Goal: Book appointment/travel/reservation

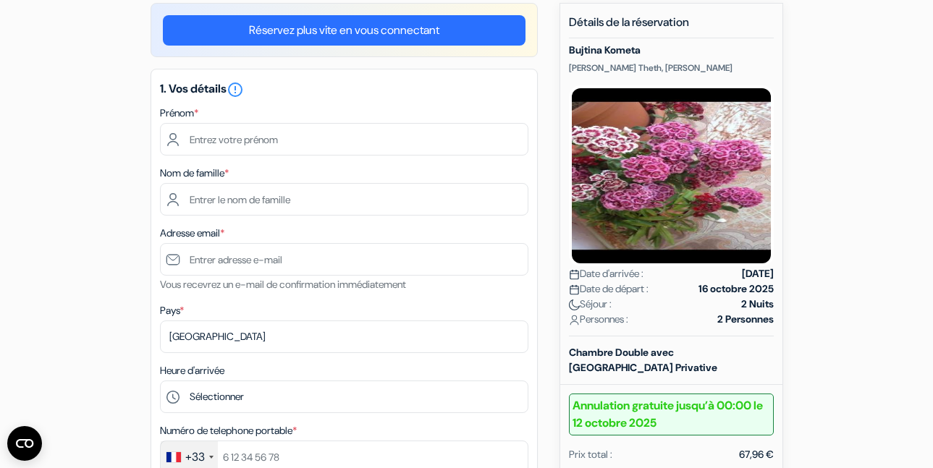
scroll to position [128, 0]
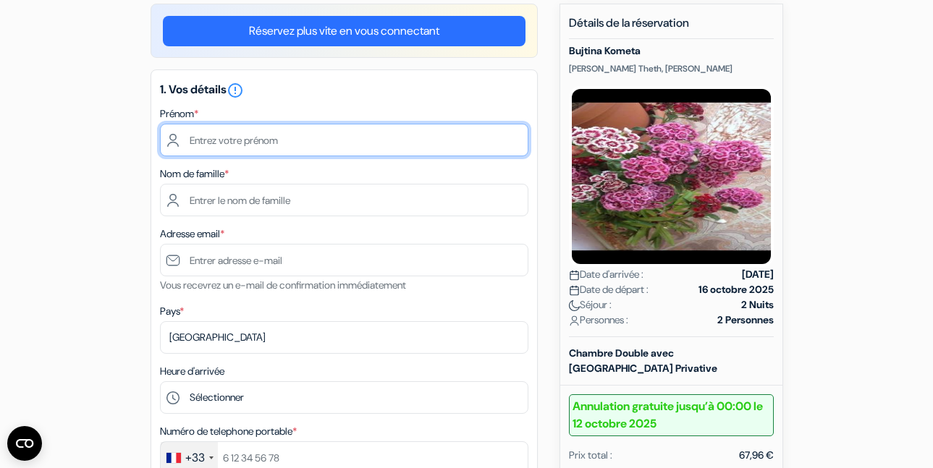
click at [280, 146] on input "text" at bounding box center [344, 140] width 368 height 33
type input "Lilou"
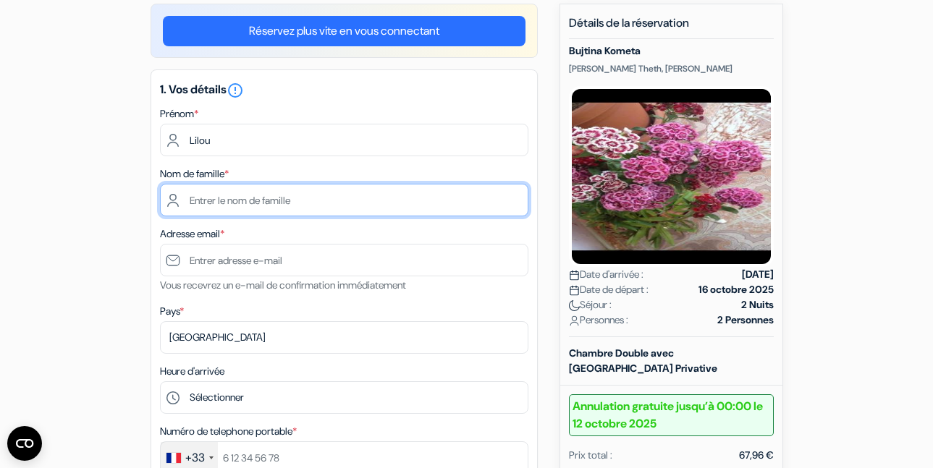
click at [276, 196] on input "text" at bounding box center [344, 200] width 368 height 33
type input "Doisneau"
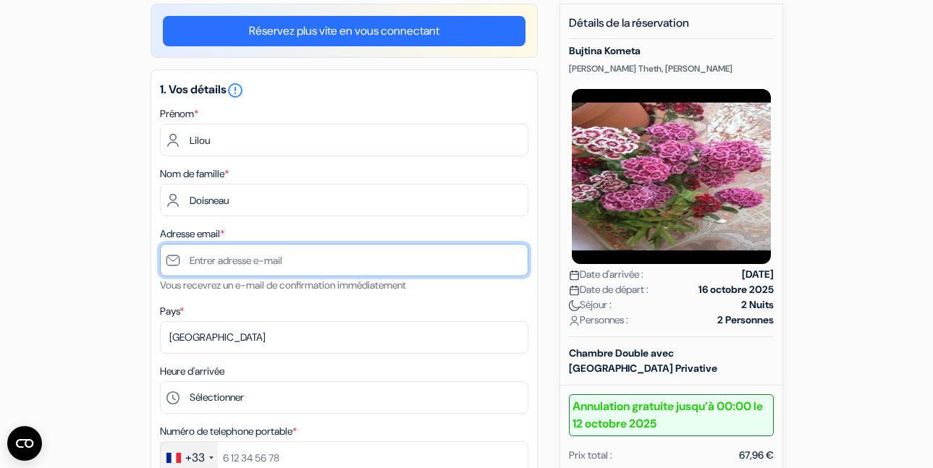
click at [258, 261] on input "text" at bounding box center [344, 260] width 368 height 33
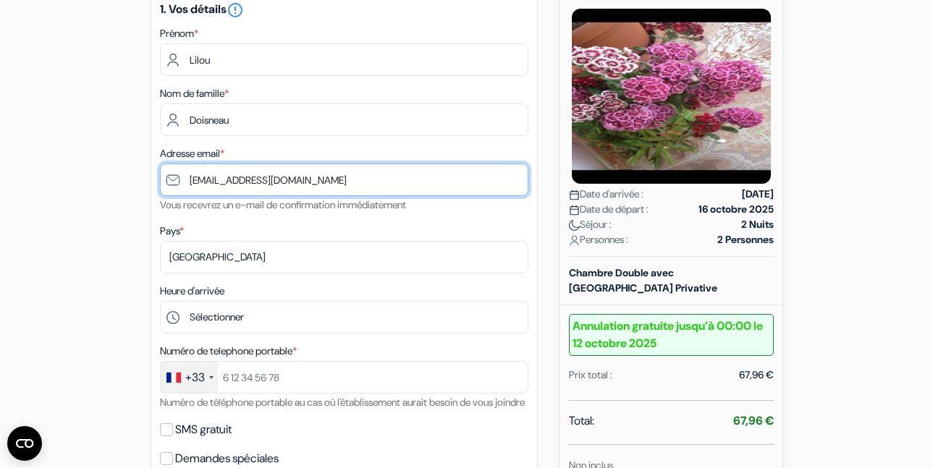
scroll to position [269, 0]
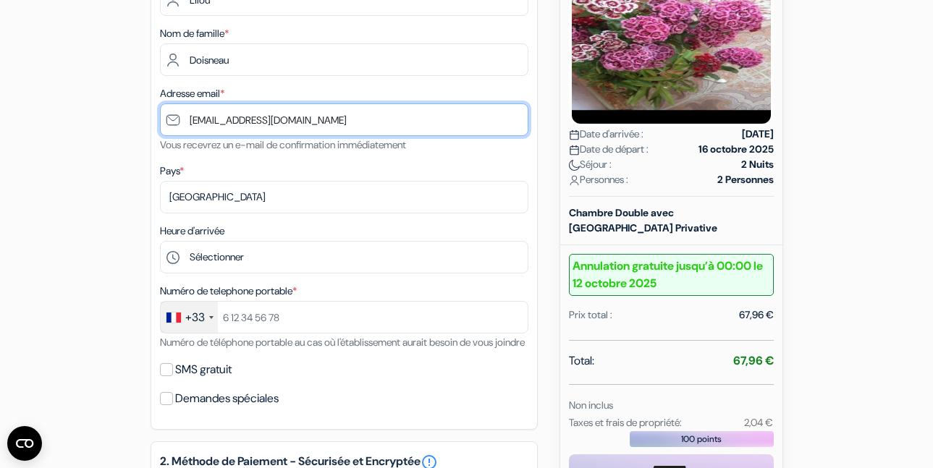
type input "[EMAIL_ADDRESS][DOMAIN_NAME]"
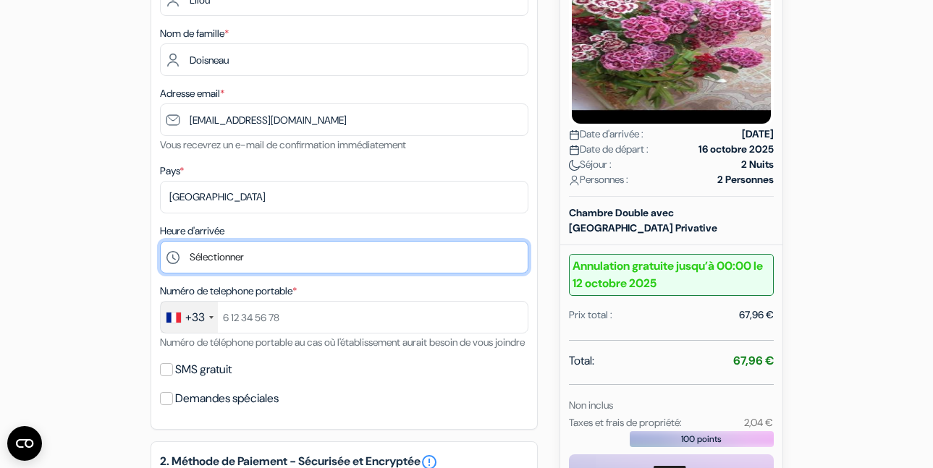
click at [265, 263] on select "Sélectionner 13:00 14:00 15:00 16:00 17:00 18:00 19:00 20:00 21:00 22:00 23:00 …" at bounding box center [344, 257] width 368 height 33
click at [219, 256] on select "Sélectionner 13:00 14:00 15:00 16:00 17:00 18:00 19:00 20:00 21:00 22:00 23:00 …" at bounding box center [344, 257] width 368 height 33
select select "17"
click at [160, 241] on select "Sélectionner 13:00 14:00 15:00 16:00 17:00 18:00 19:00 20:00 21:00 22:00 23:00 …" at bounding box center [344, 257] width 368 height 33
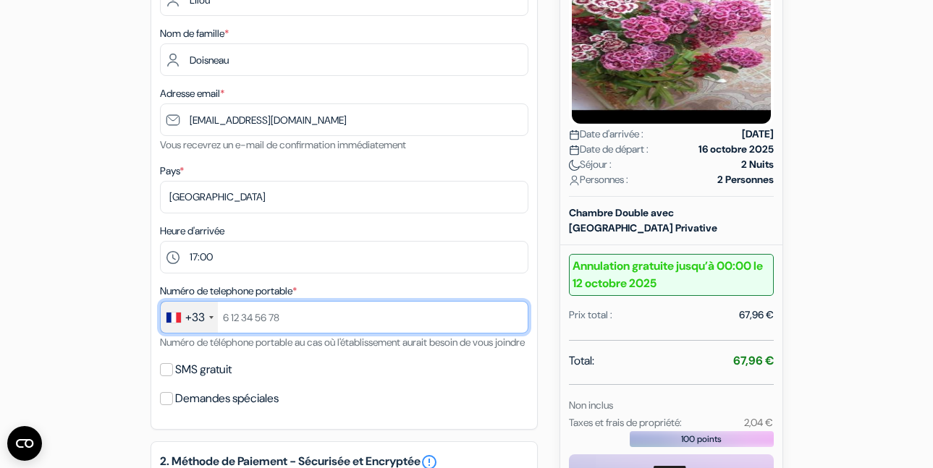
click at [258, 319] on input "text" at bounding box center [344, 317] width 368 height 33
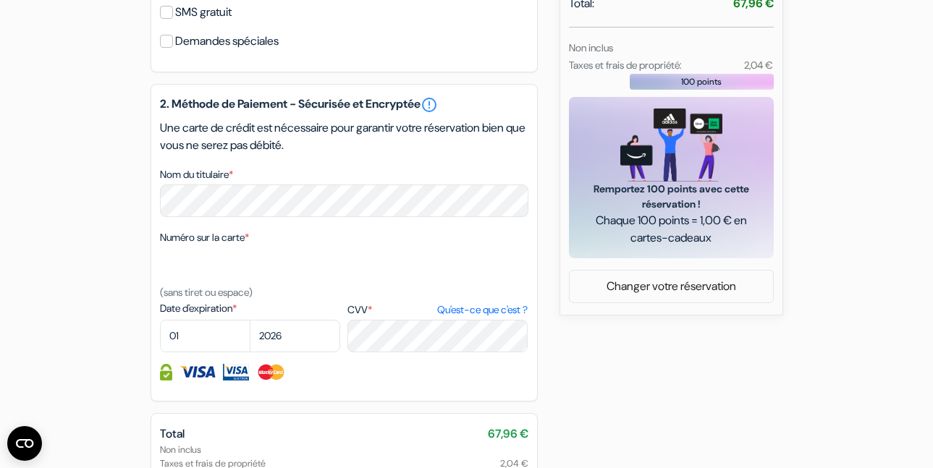
scroll to position [594, 0]
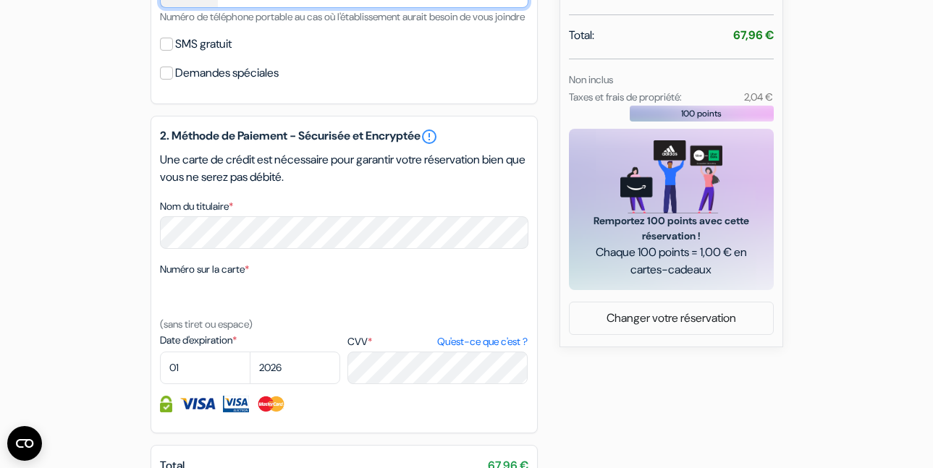
type input "0768700194"
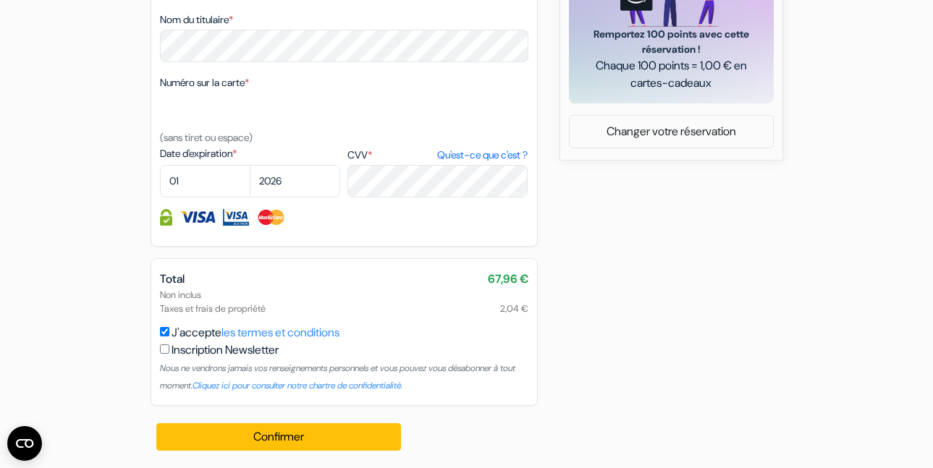
scroll to position [785, 0]
click at [211, 195] on select "01 02 03 04 05 06 07 08 09 10 11 12" at bounding box center [205, 181] width 90 height 33
select select "09"
click at [160, 178] on select "01 02 03 04 05 06 07 08 09 10 11 12" at bounding box center [205, 181] width 90 height 33
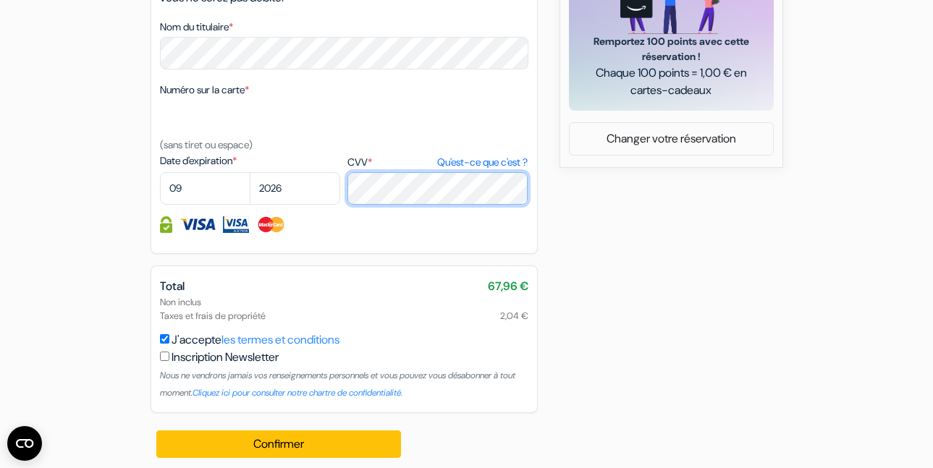
scroll to position [775, 0]
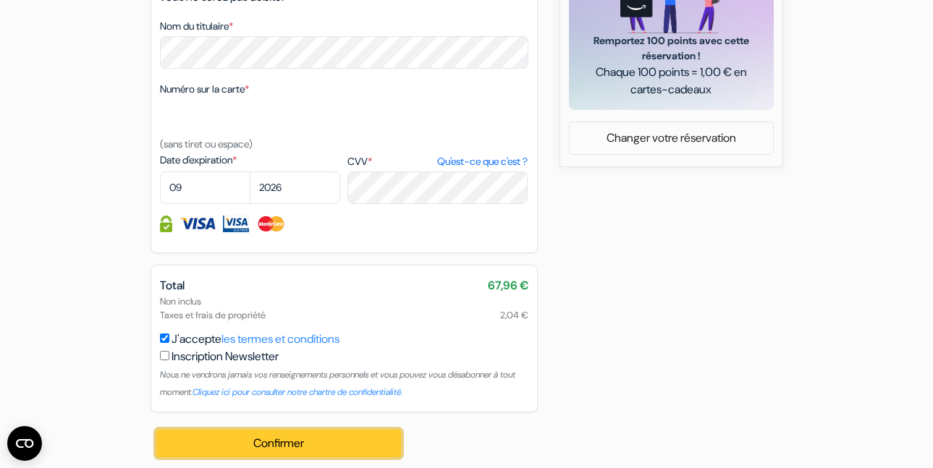
click at [302, 452] on button "Confirmer Loading..." at bounding box center [278, 444] width 245 height 28
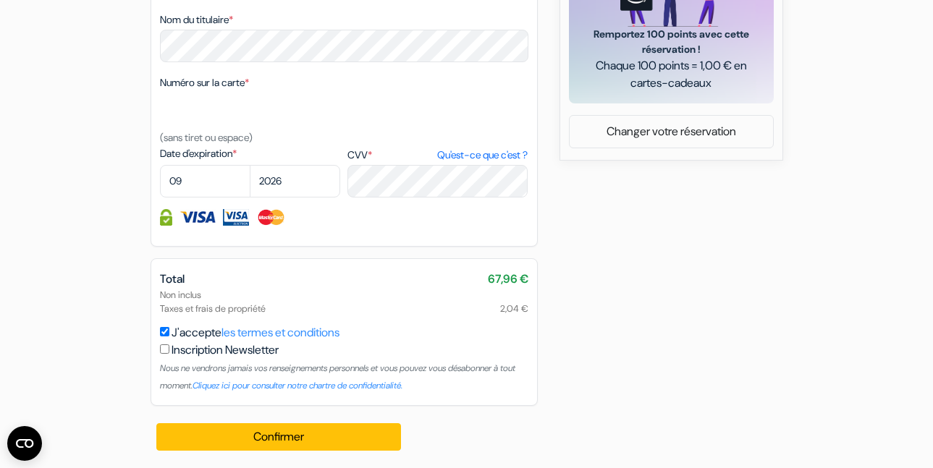
scroll to position [798, 0]
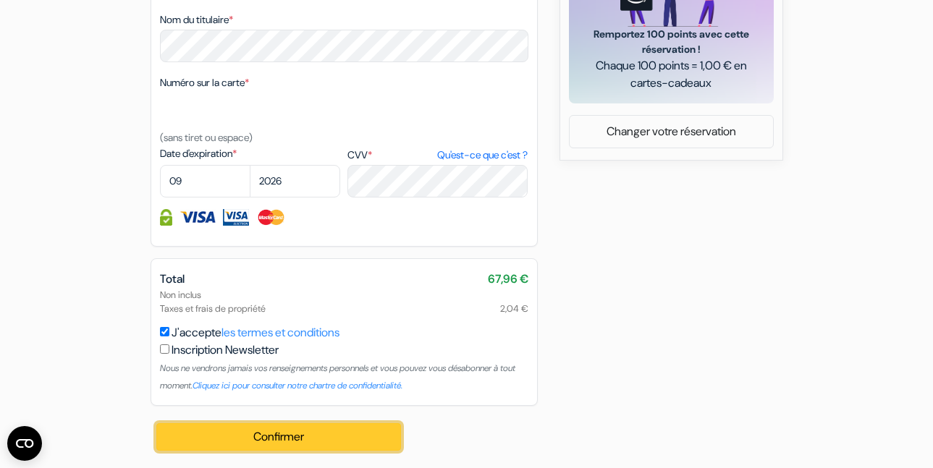
click at [248, 435] on button "Confirmer Loading..." at bounding box center [278, 437] width 245 height 28
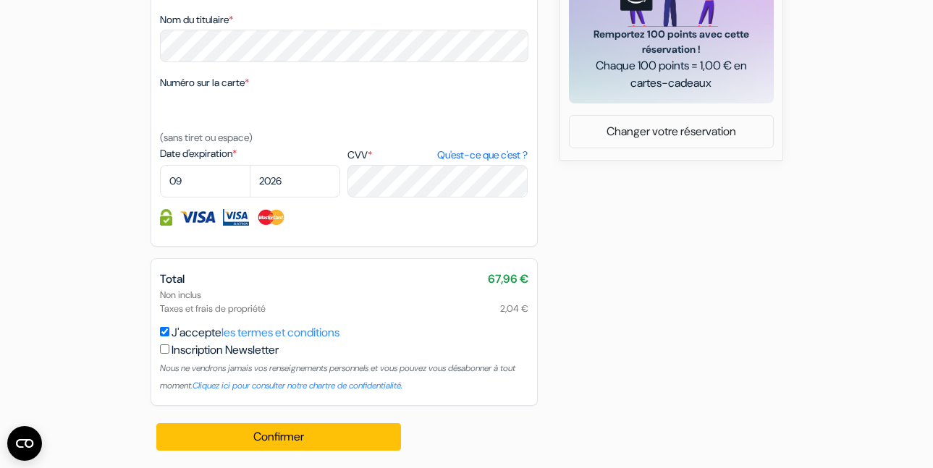
click at [241, 351] on label "Inscription Newsletter" at bounding box center [225, 350] width 107 height 17
click at [169, 337] on input "J'accepte les termes et conditions" at bounding box center [164, 331] width 9 height 9
click at [241, 351] on label "Inscription Newsletter" at bounding box center [225, 350] width 107 height 17
click at [169, 337] on input "J'accepte les termes et conditions" at bounding box center [164, 331] width 9 height 9
checkbox input "true"
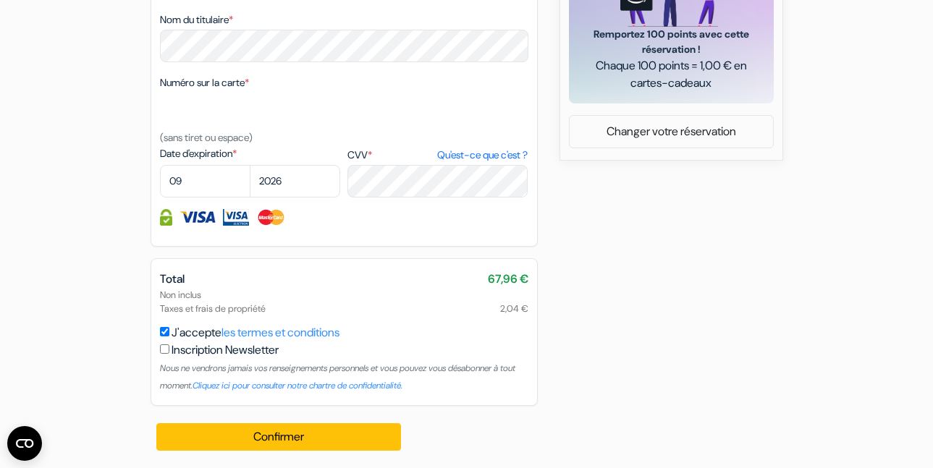
click at [162, 353] on input "checkbox" at bounding box center [164, 349] width 9 height 9
checkbox input "true"
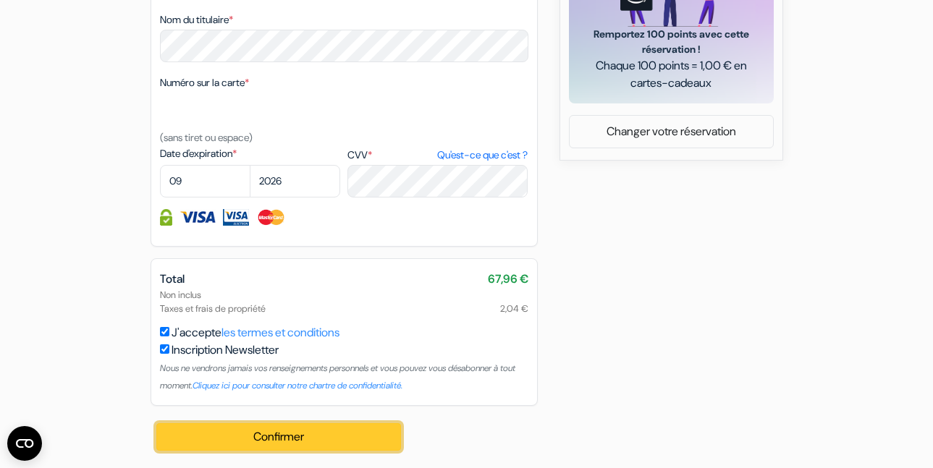
click at [203, 450] on button "Confirmer Loading..." at bounding box center [278, 437] width 245 height 28
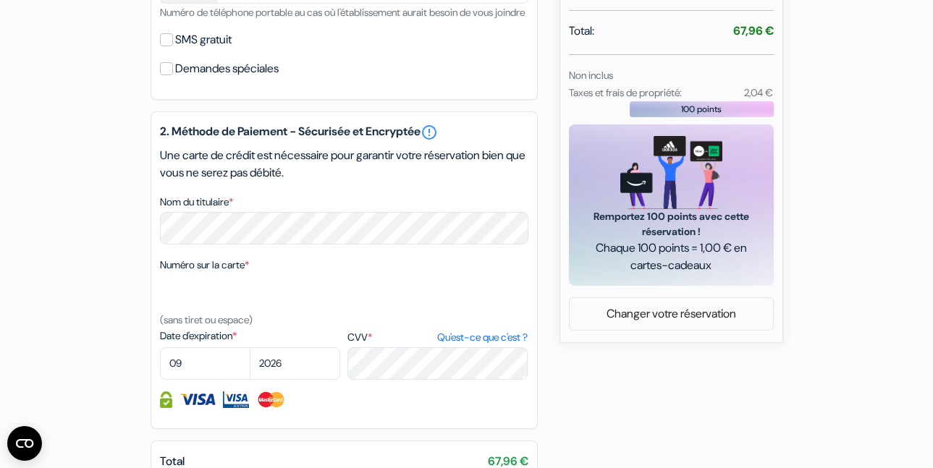
scroll to position [604, 0]
